Goal: Task Accomplishment & Management: Use online tool/utility

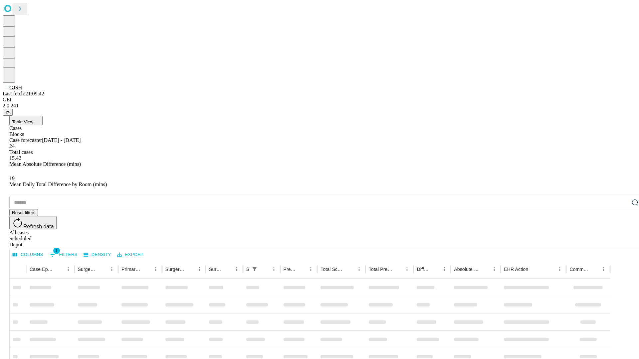
click at [621, 242] on div "Depot" at bounding box center [325, 245] width 633 height 6
